Goal: Task Accomplishment & Management: Use online tool/utility

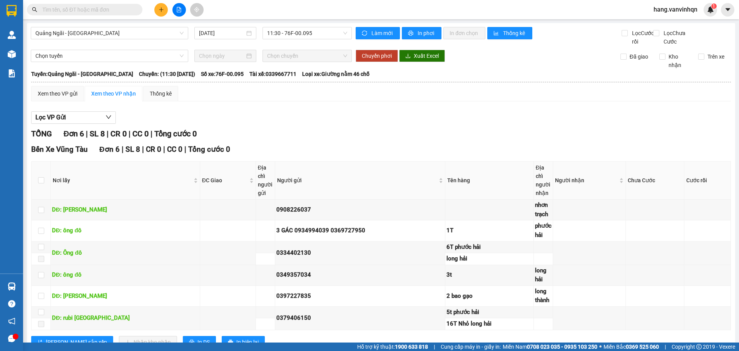
click at [325, 25] on div "Quảng Ngãi - [GEOGRAPHIC_DATA] [DATE] 11:30 - 76F-00.095 Làm mới In phơi In đơn…" at bounding box center [381, 194] width 708 height 342
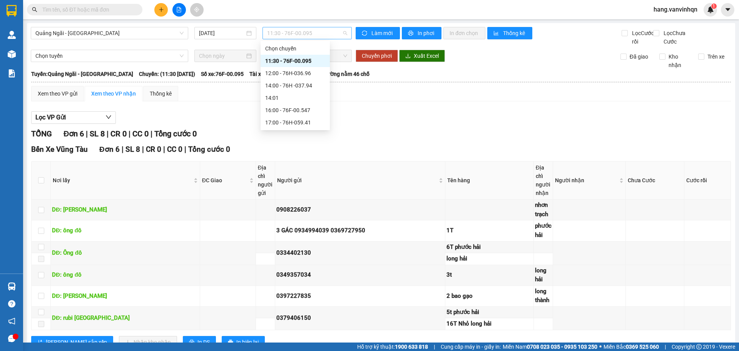
click at [316, 37] on span "11:30 - 76F-00.095" at bounding box center [307, 33] width 80 height 12
click at [304, 119] on div "17:00 - 76H-059.41" at bounding box center [295, 122] width 60 height 8
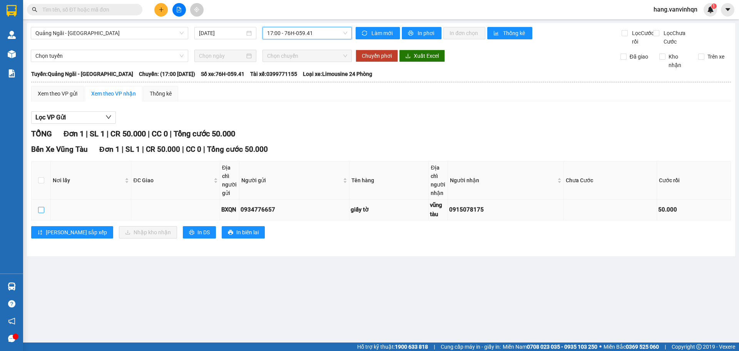
drag, startPoint x: 40, startPoint y: 217, endPoint x: 62, endPoint y: 221, distance: 22.3
click at [41, 213] on input "checkbox" at bounding box center [41, 210] width 6 height 6
checkbox input "true"
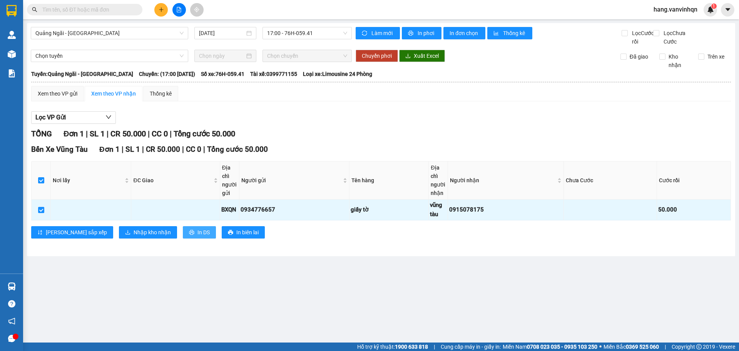
click at [183, 238] on button "In DS" at bounding box center [199, 232] width 33 height 12
click at [542, 231] on div "Bến Xe Vũng Tàu Đơn 1 | SL 1 | CR 50.000 | CC 0 | Tổng cước 50.000 Nơi lấy ĐC G…" at bounding box center [381, 194] width 700 height 100
